Goal: Submit feedback/report problem

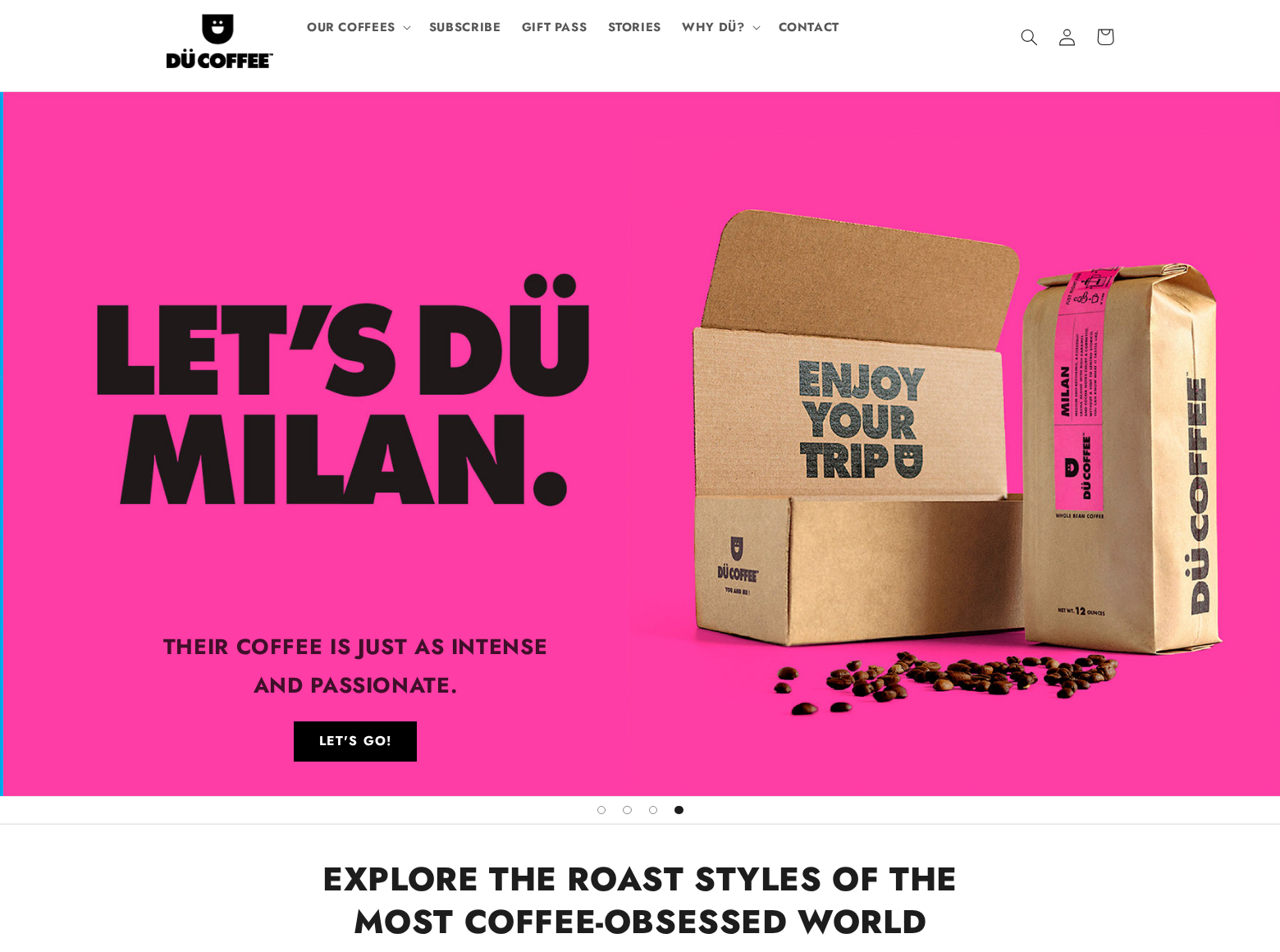
scroll to position [0, 3839]
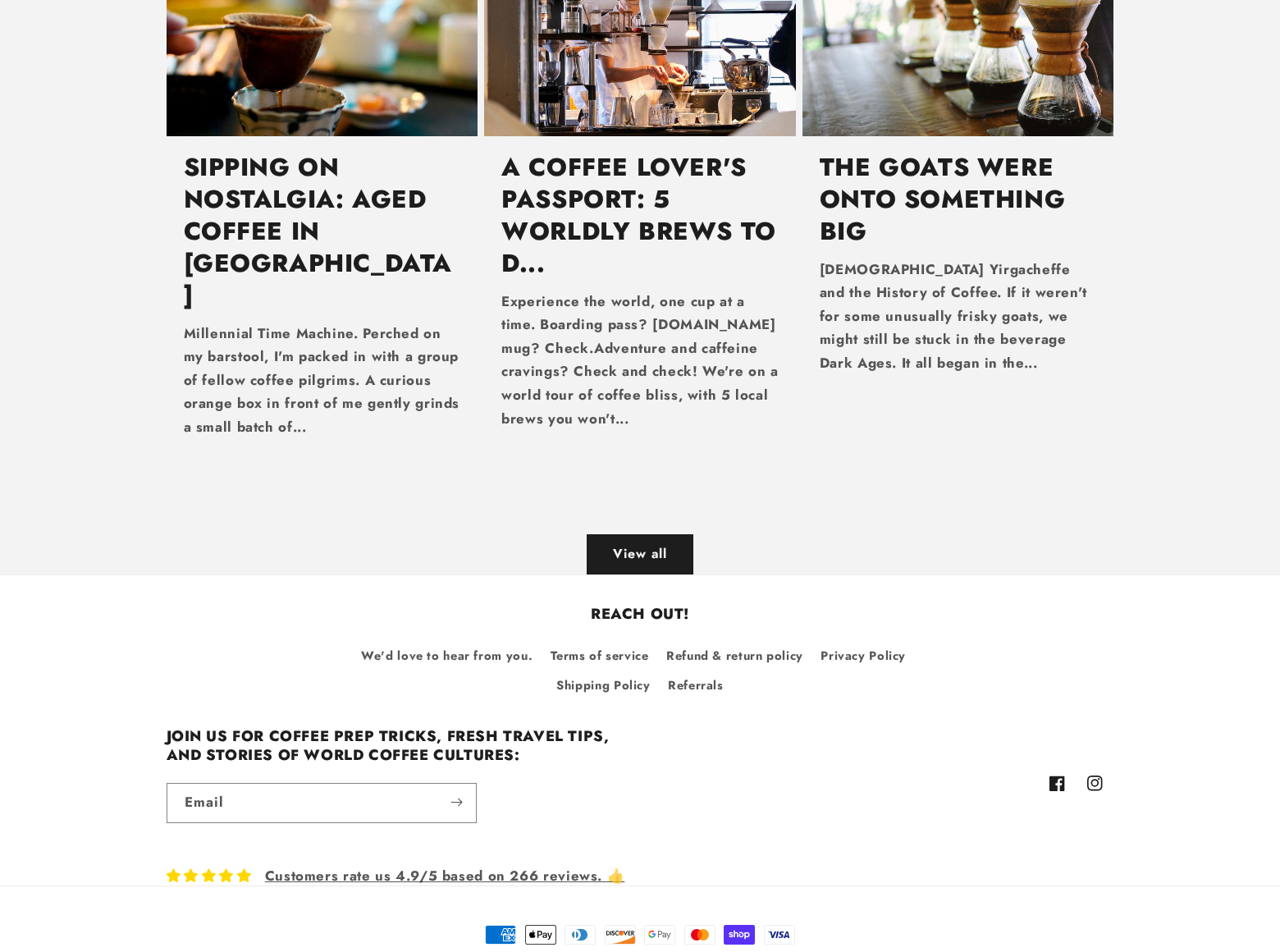
scroll to position [0, 1449]
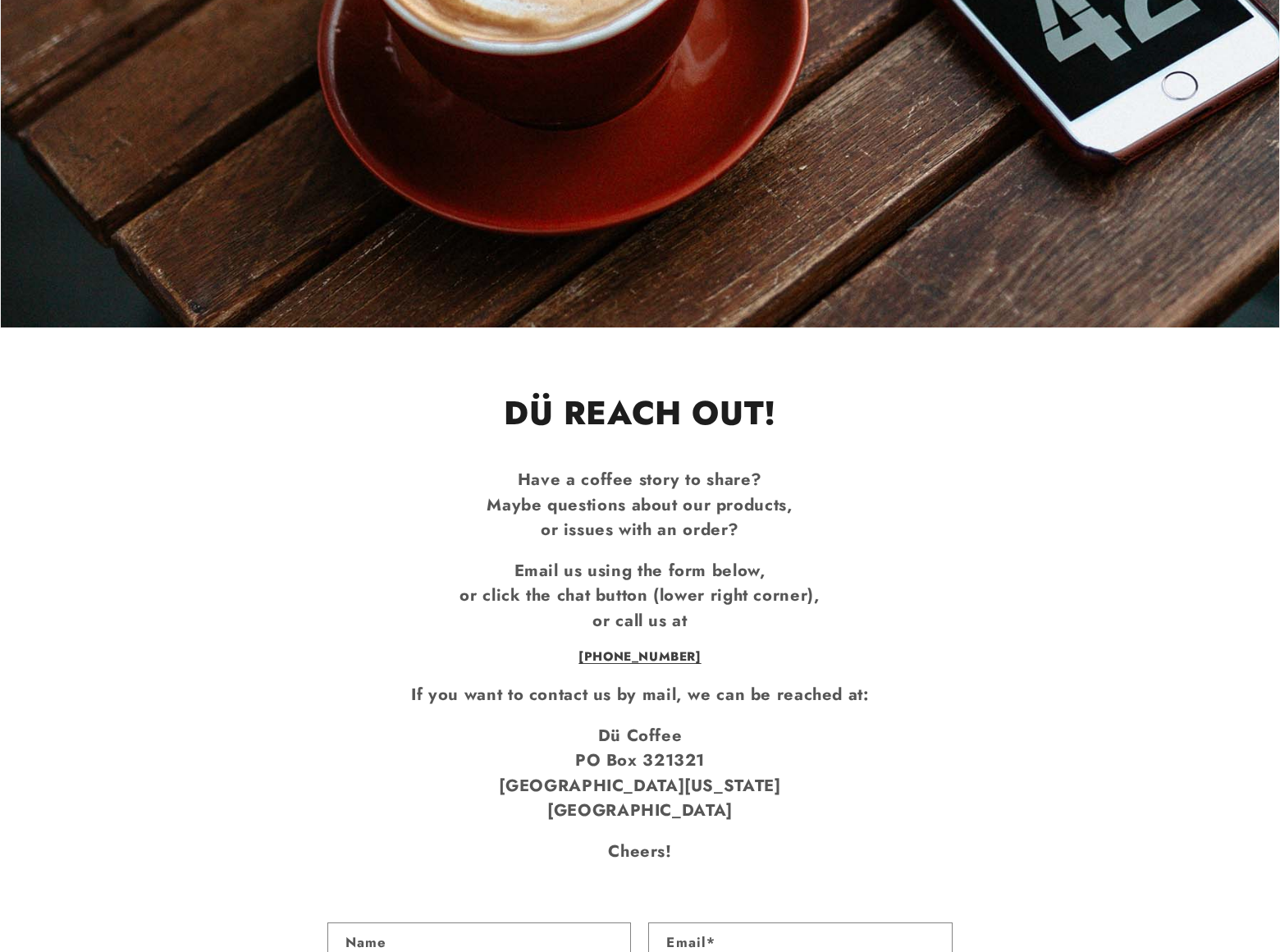
scroll to position [332, 0]
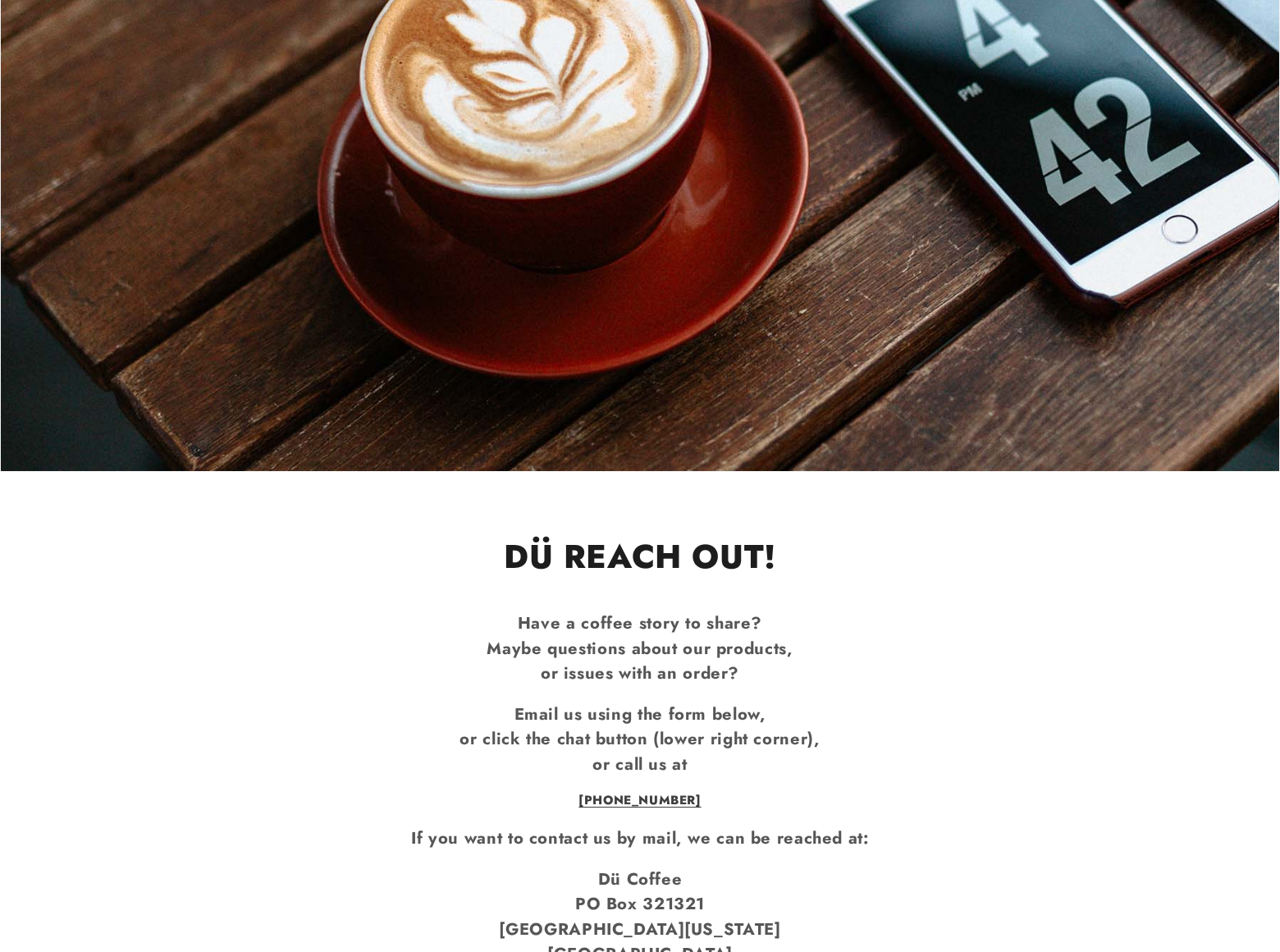
type input "Gary Charles"
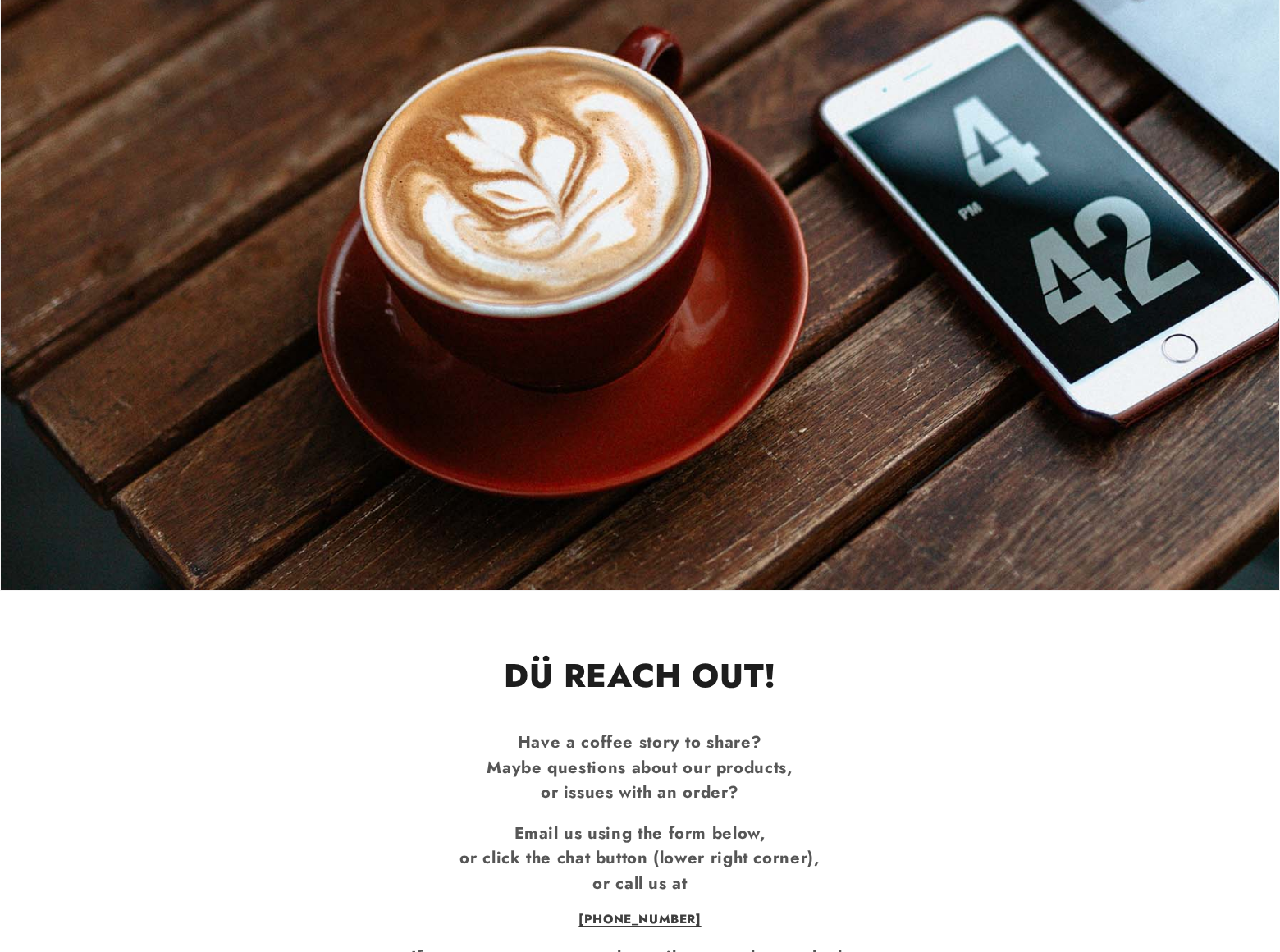
type input "gary.charles@dominatebanners.com"
type input "8054002077"
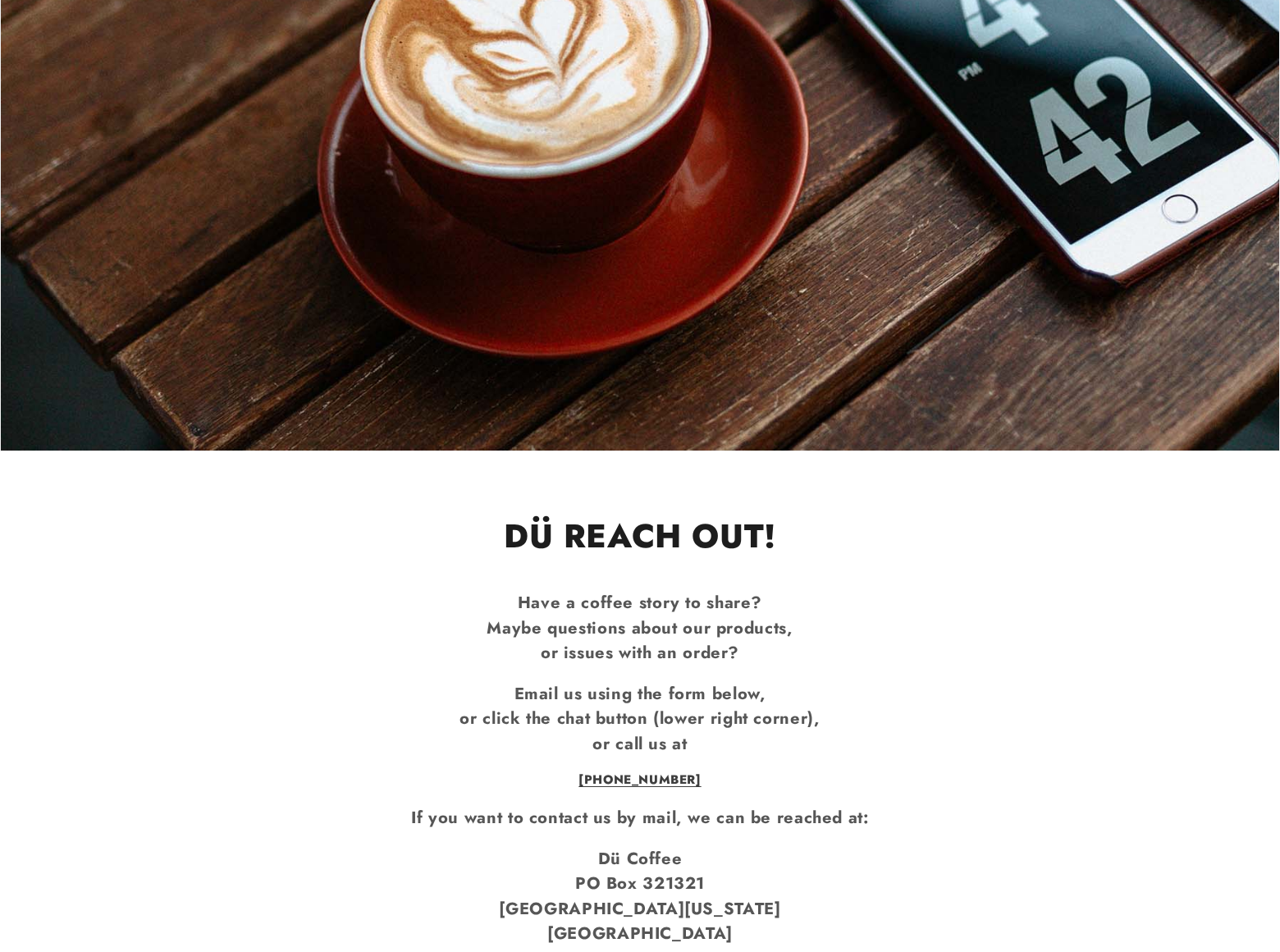
scroll to position [54, 0]
type textarea "We can place your website banner on top position in search engines when someone…"
